Goal: Transaction & Acquisition: Obtain resource

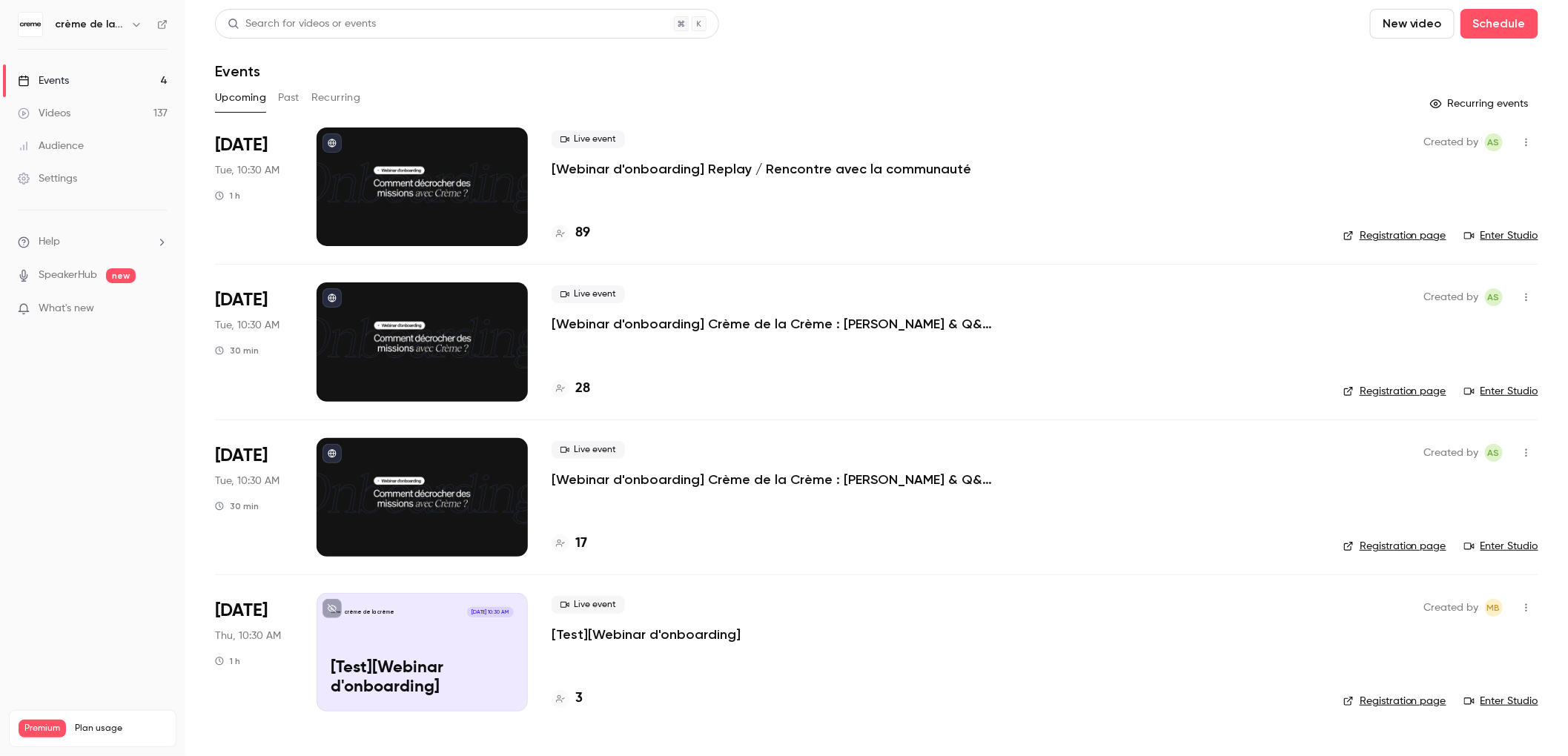
click at [279, 89] on button "Past" at bounding box center [289, 98] width 22 height 24
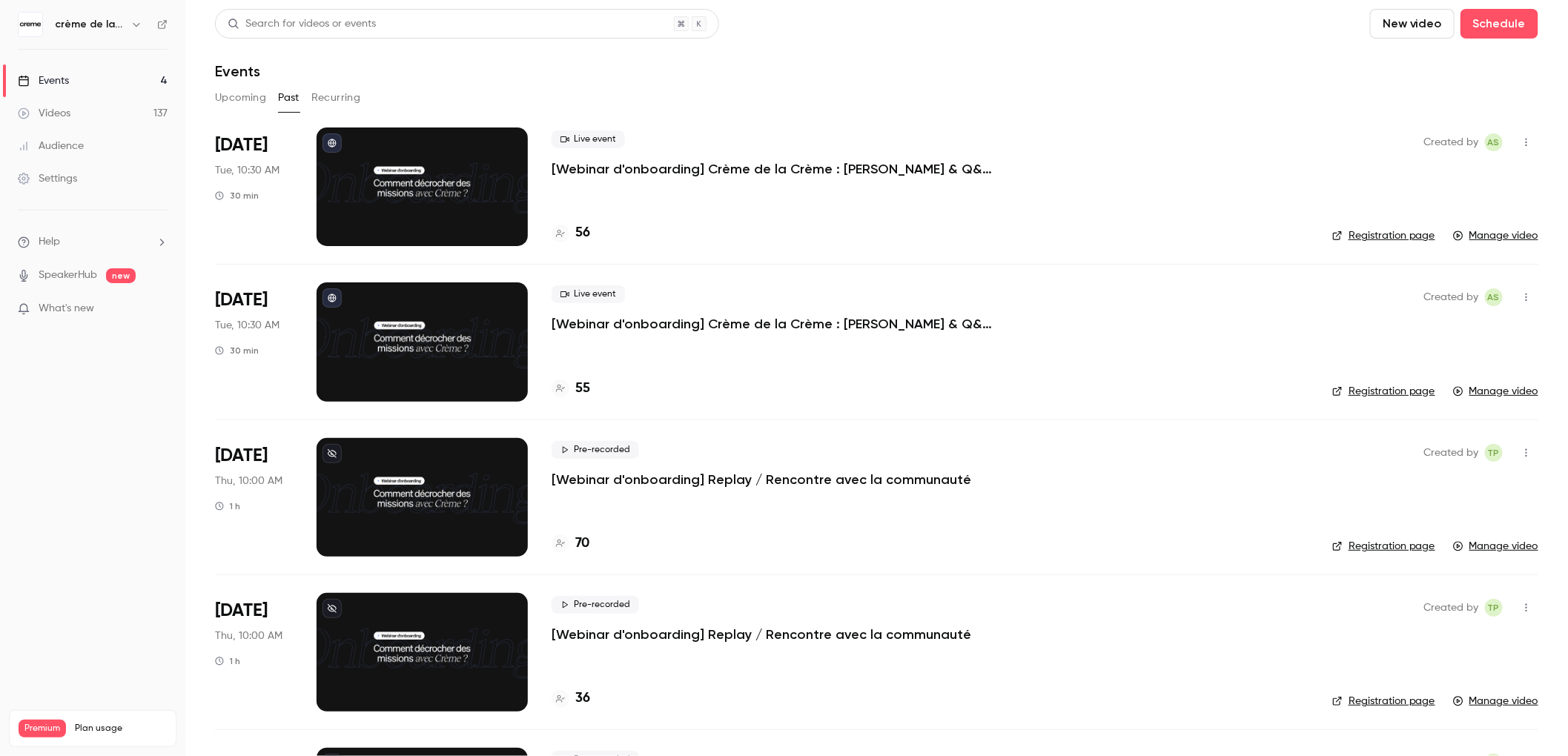
click at [720, 171] on p "[Webinar d'onboarding] Crème de la Crème : [PERSON_NAME] & Q&A par [PERSON_NAME]" at bounding box center [774, 169] width 444 height 18
click at [796, 198] on div "Live event [Webinar d'onboarding] Crème de la Crème : démo & Q&A par [PERSON_NA…" at bounding box center [930, 186] width 757 height 119
click at [790, 169] on p "[Webinar d'onboarding] Crème de la Crème : [PERSON_NAME] & Q&A par [PERSON_NAME]" at bounding box center [774, 169] width 444 height 18
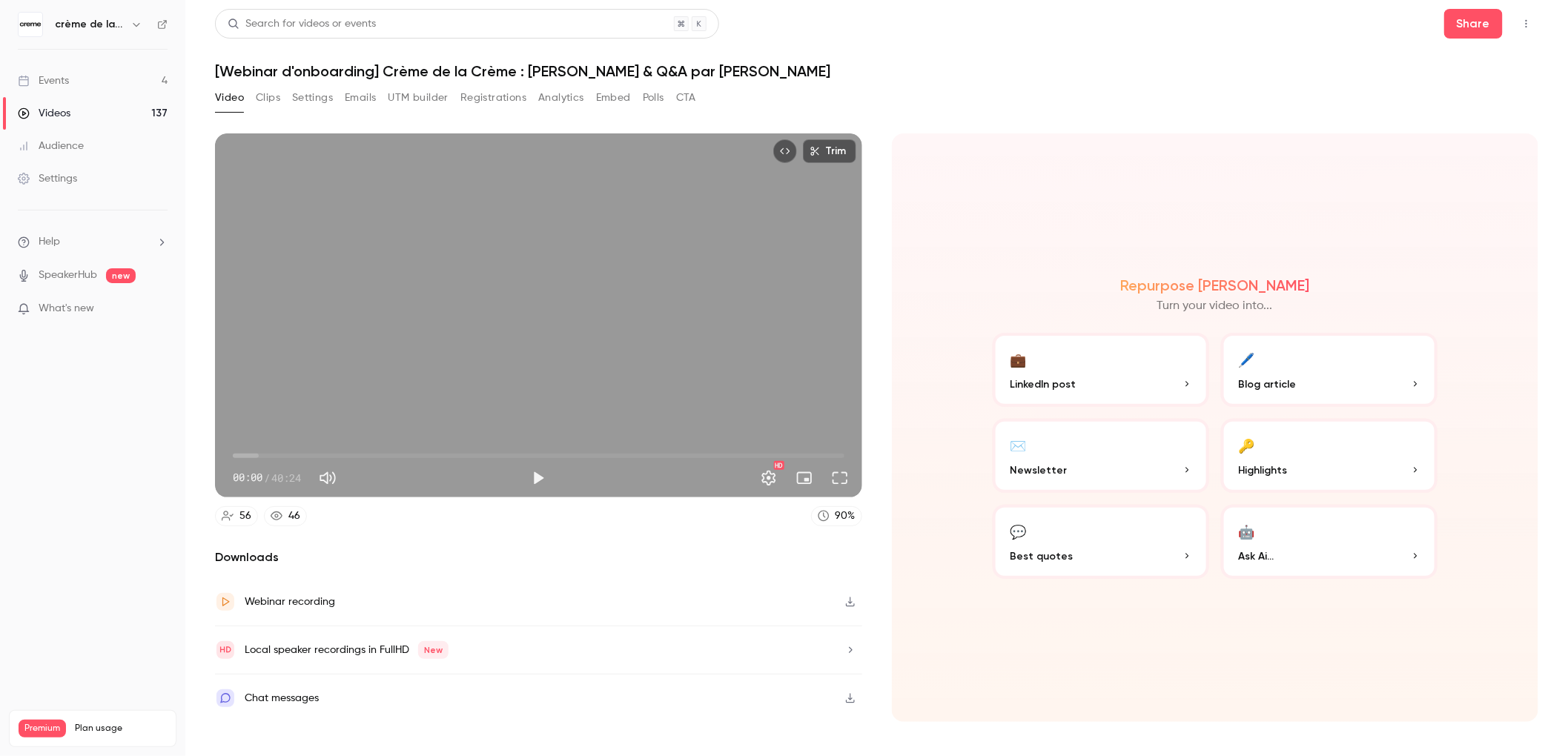
click at [354, 93] on button "Emails" at bounding box center [360, 98] width 31 height 24
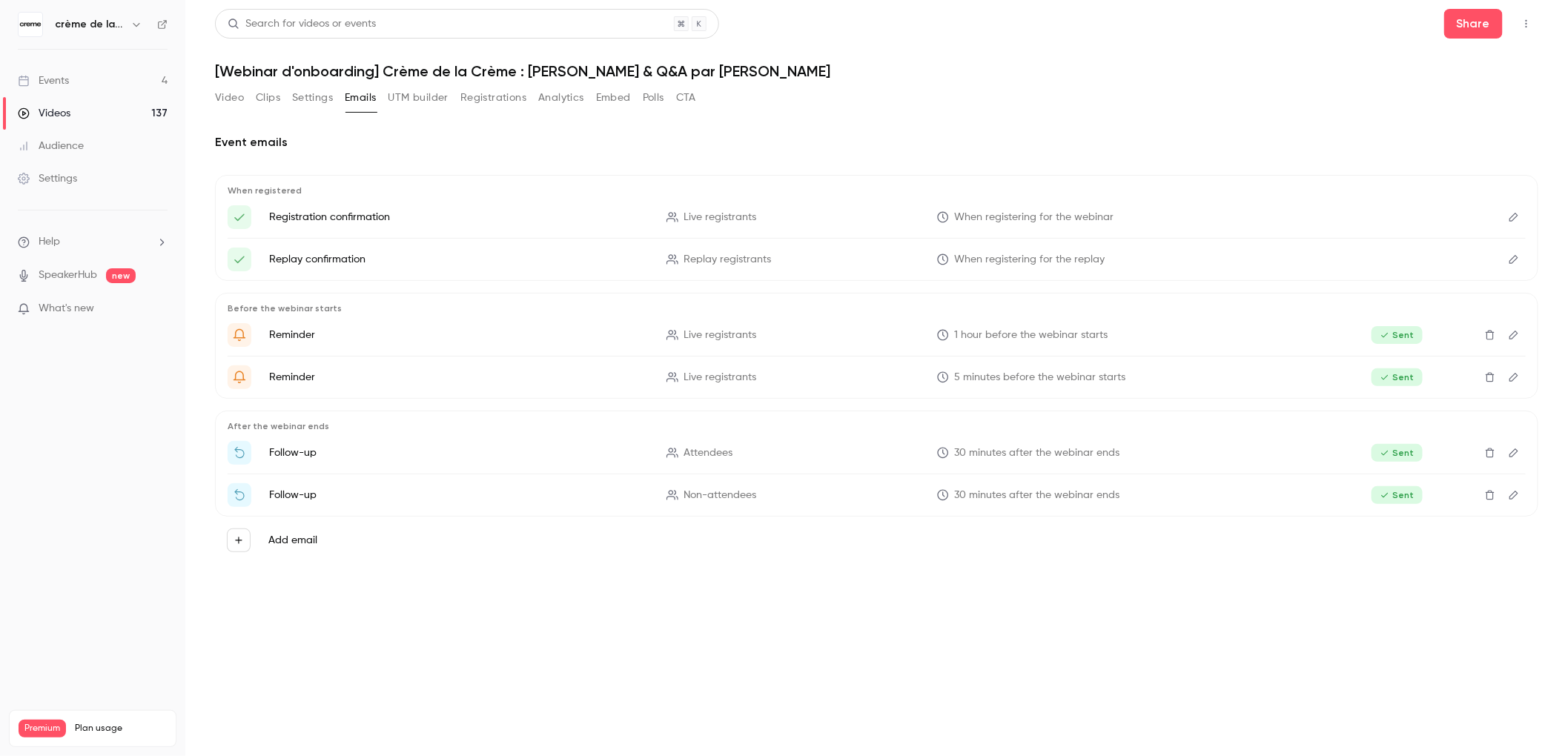
click at [446, 100] on button "UTM builder" at bounding box center [418, 98] width 60 height 24
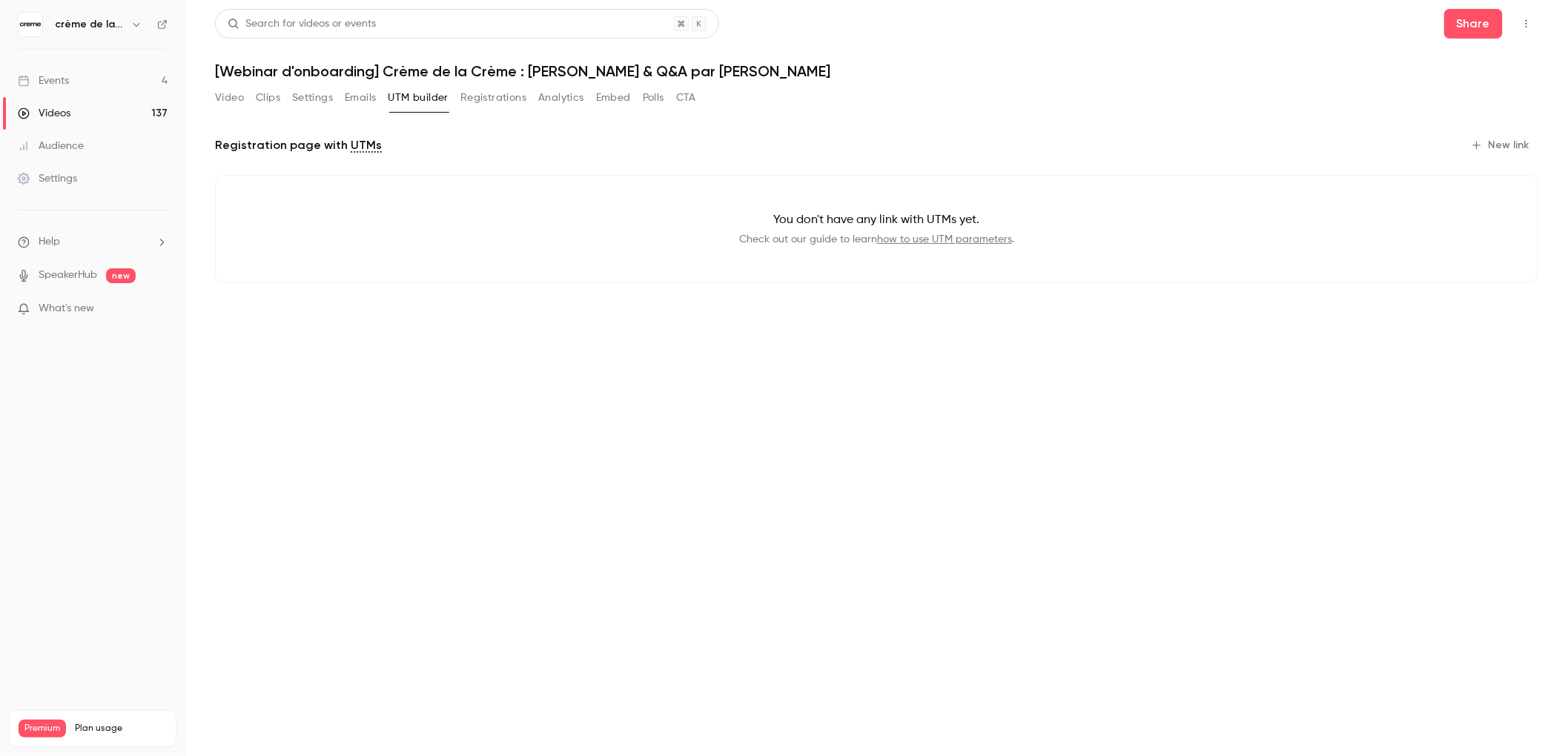
click at [312, 100] on button "Settings" at bounding box center [312, 98] width 41 height 24
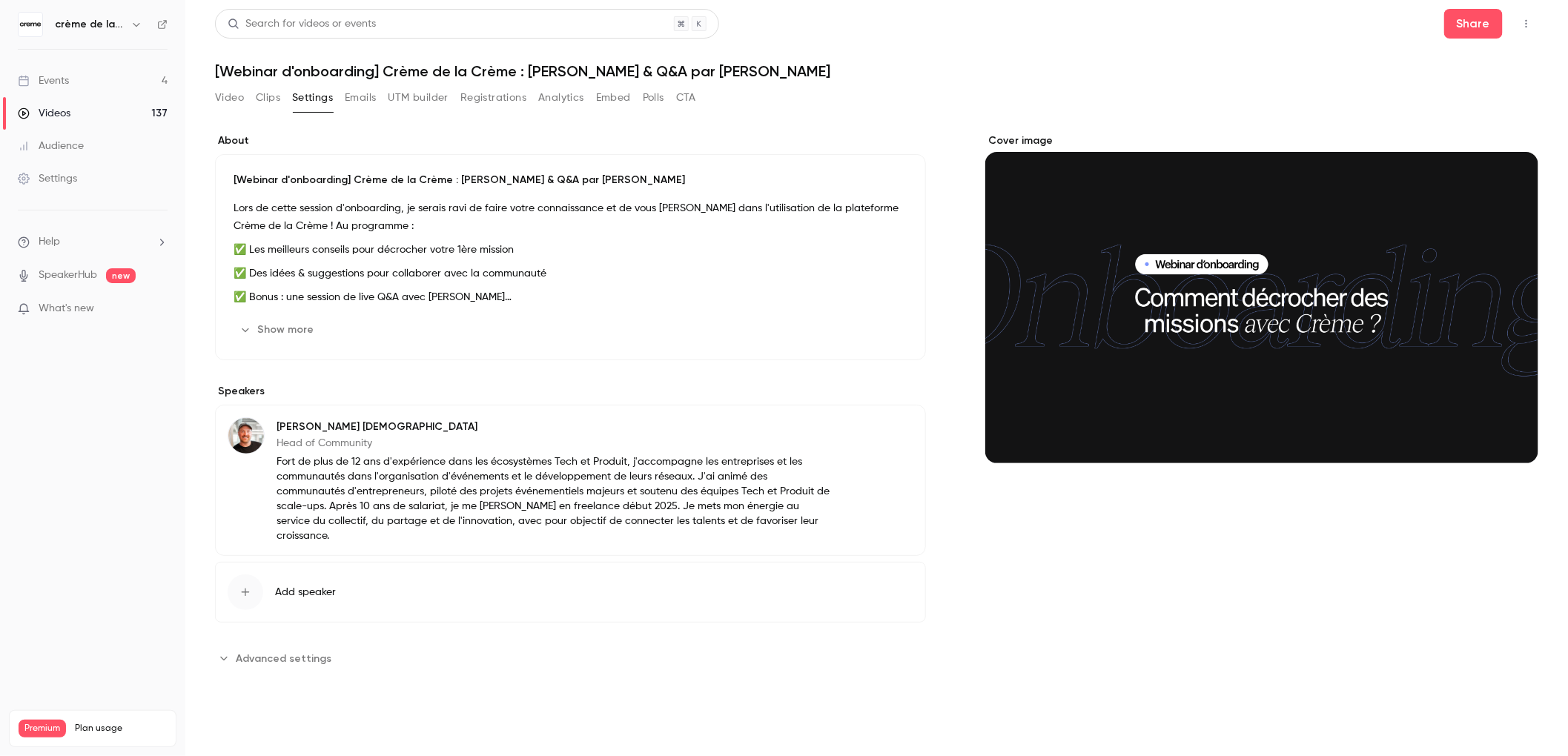
click at [271, 102] on button "Clips" at bounding box center [268, 98] width 25 height 24
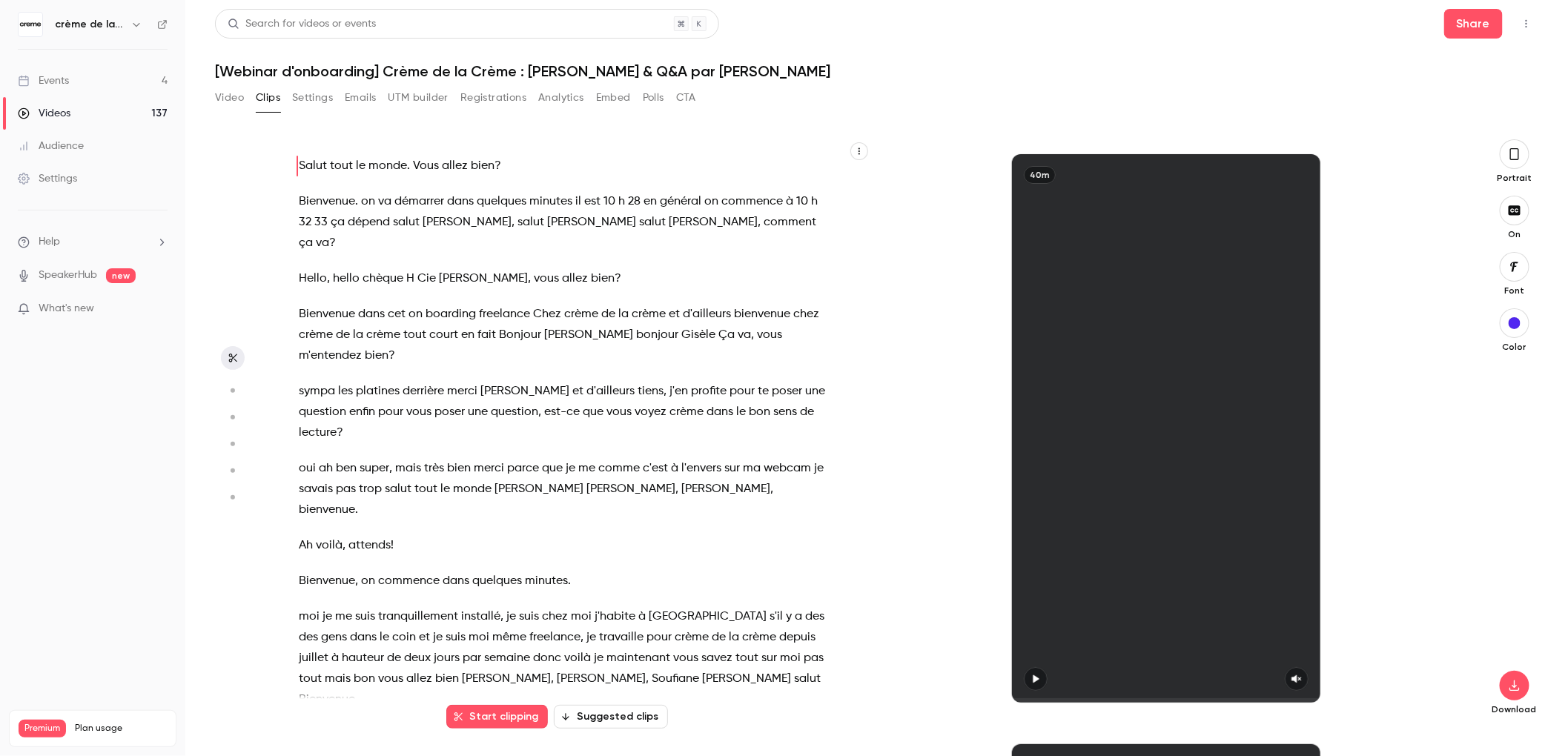
click at [310, 99] on button "Settings" at bounding box center [312, 98] width 41 height 24
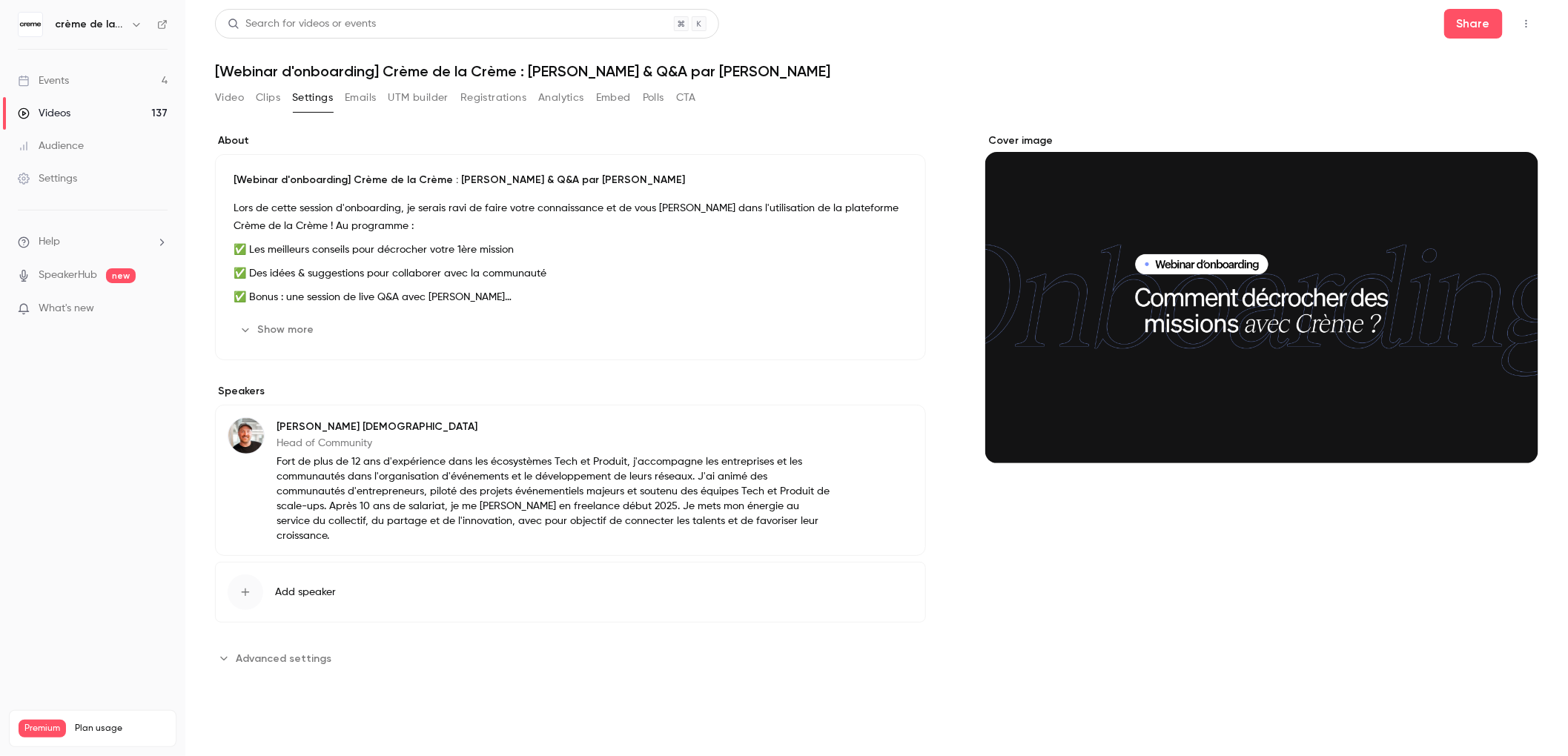
click at [370, 93] on button "Emails" at bounding box center [360, 98] width 31 height 24
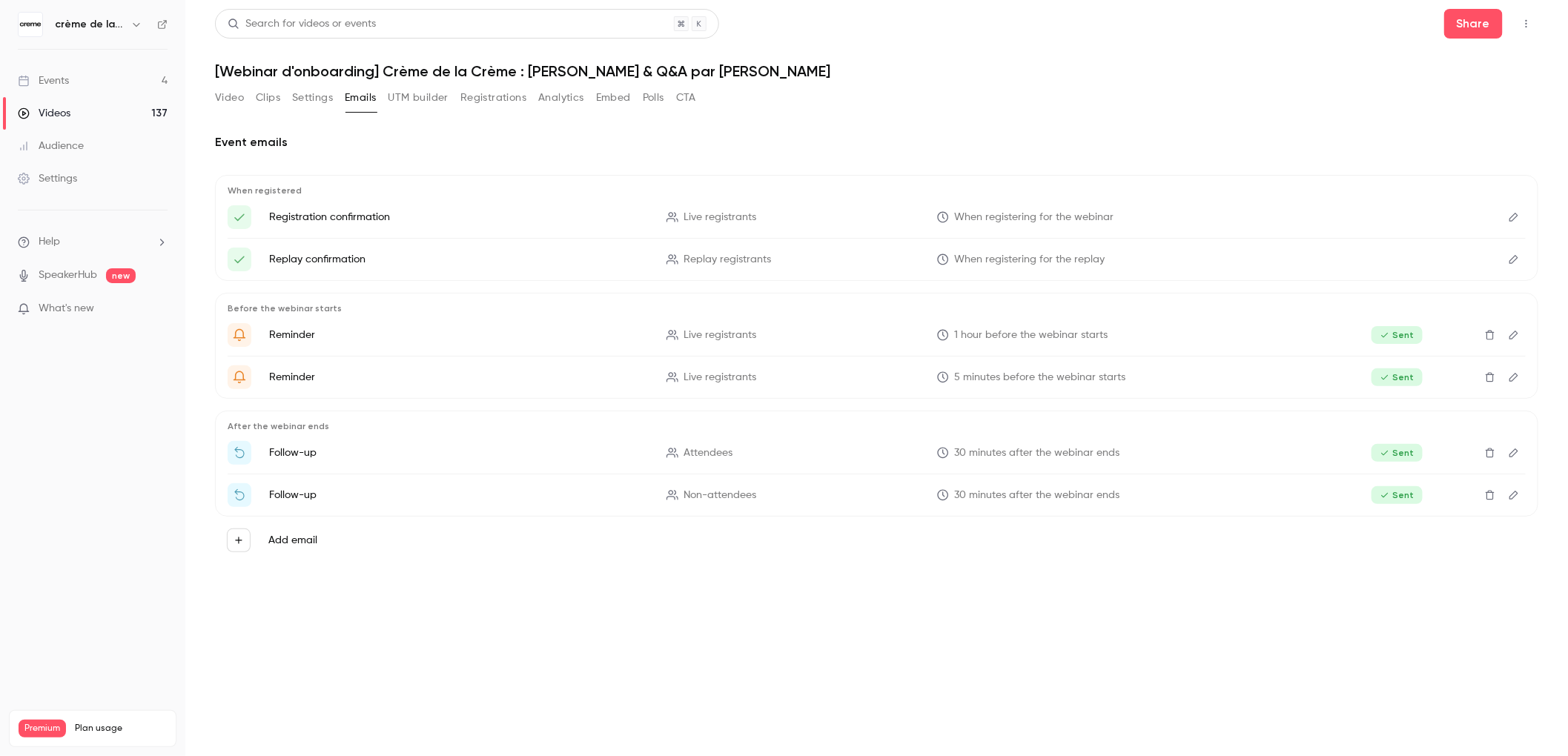
click at [499, 96] on button "Registrations" at bounding box center [493, 98] width 66 height 24
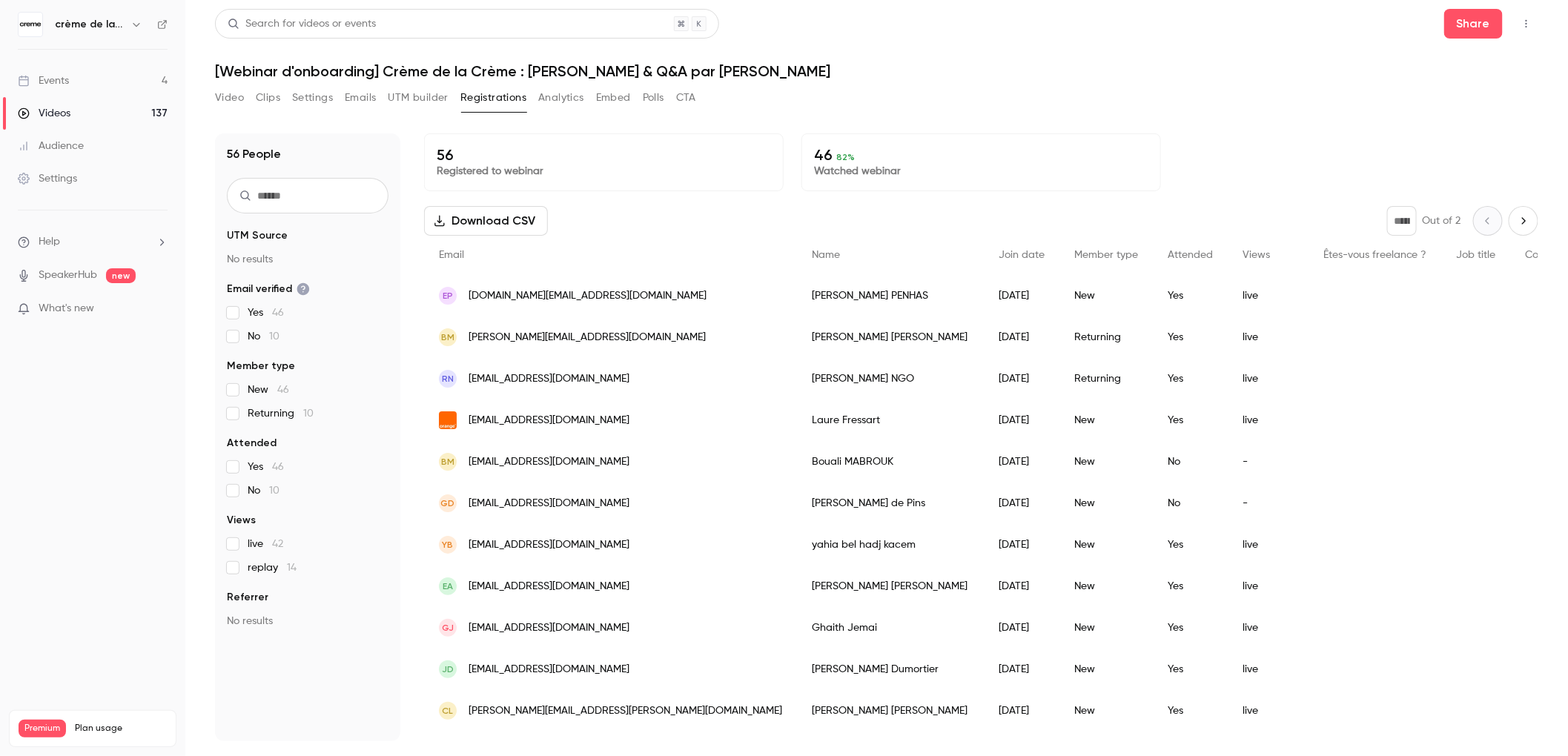
click at [421, 232] on div "56 People UTM Source No results Email verified Yes 46 No 10 Member type New 46 …" at bounding box center [877, 438] width 1324 height 608
click at [472, 224] on button "Download CSV" at bounding box center [486, 220] width 123 height 29
